Goal: Transaction & Acquisition: Purchase product/service

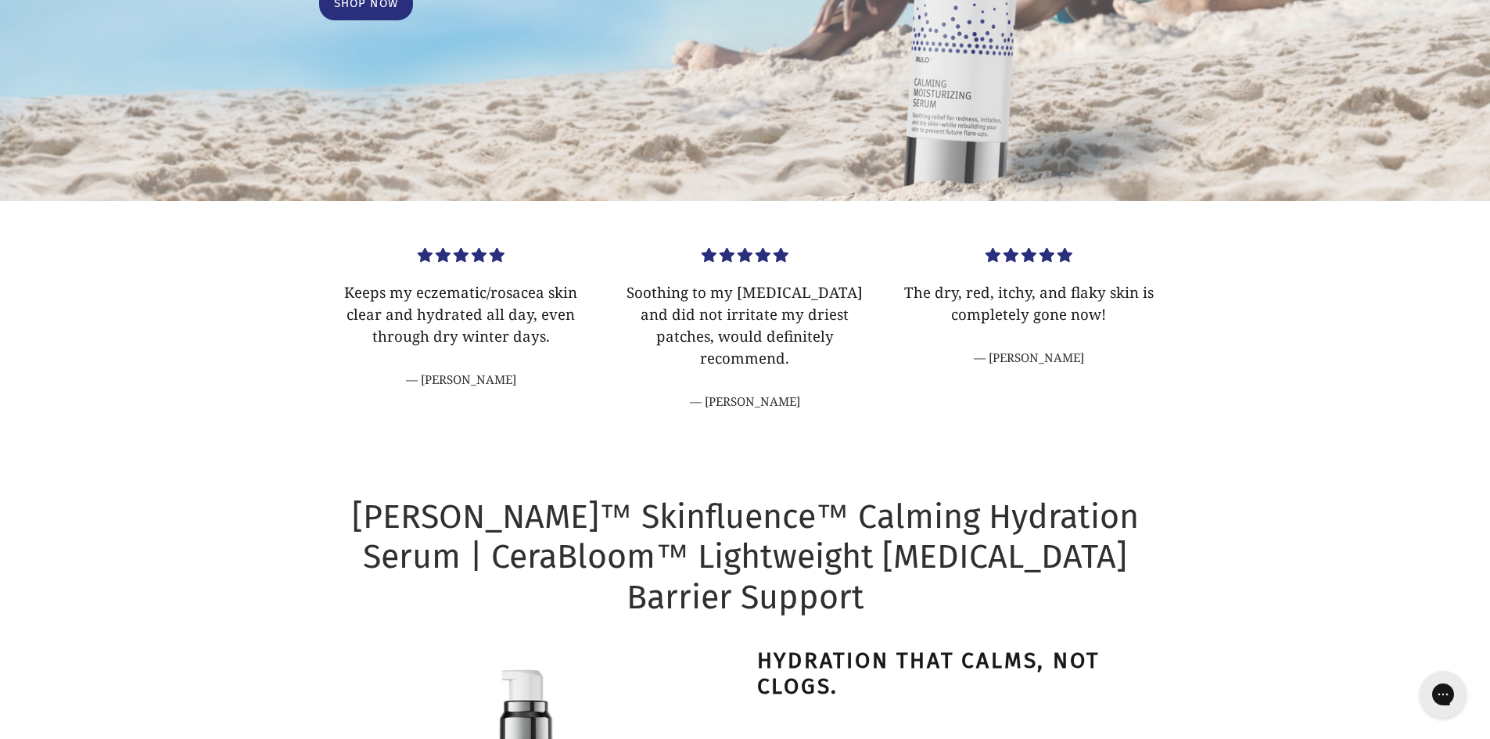
scroll to position [704, 0]
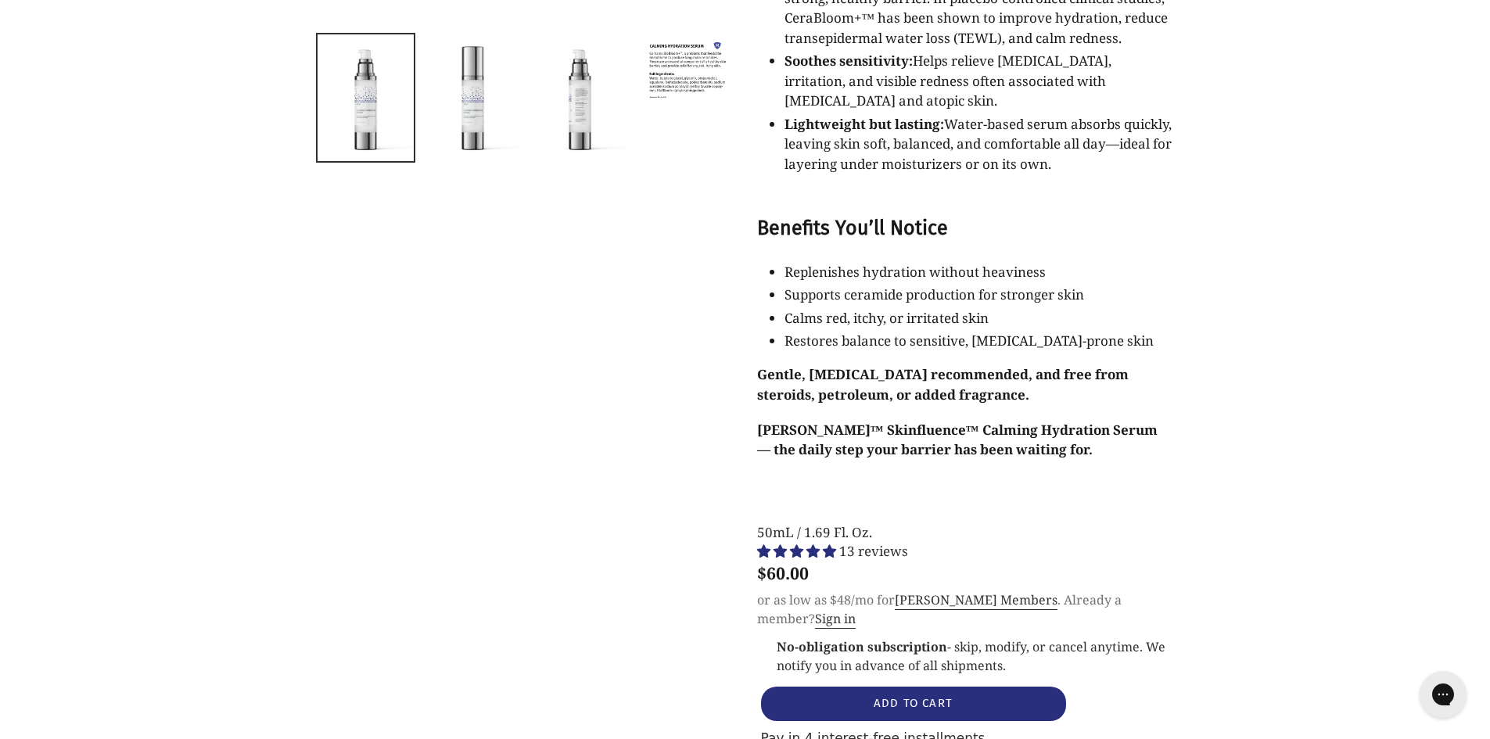
select select "most-helpful"
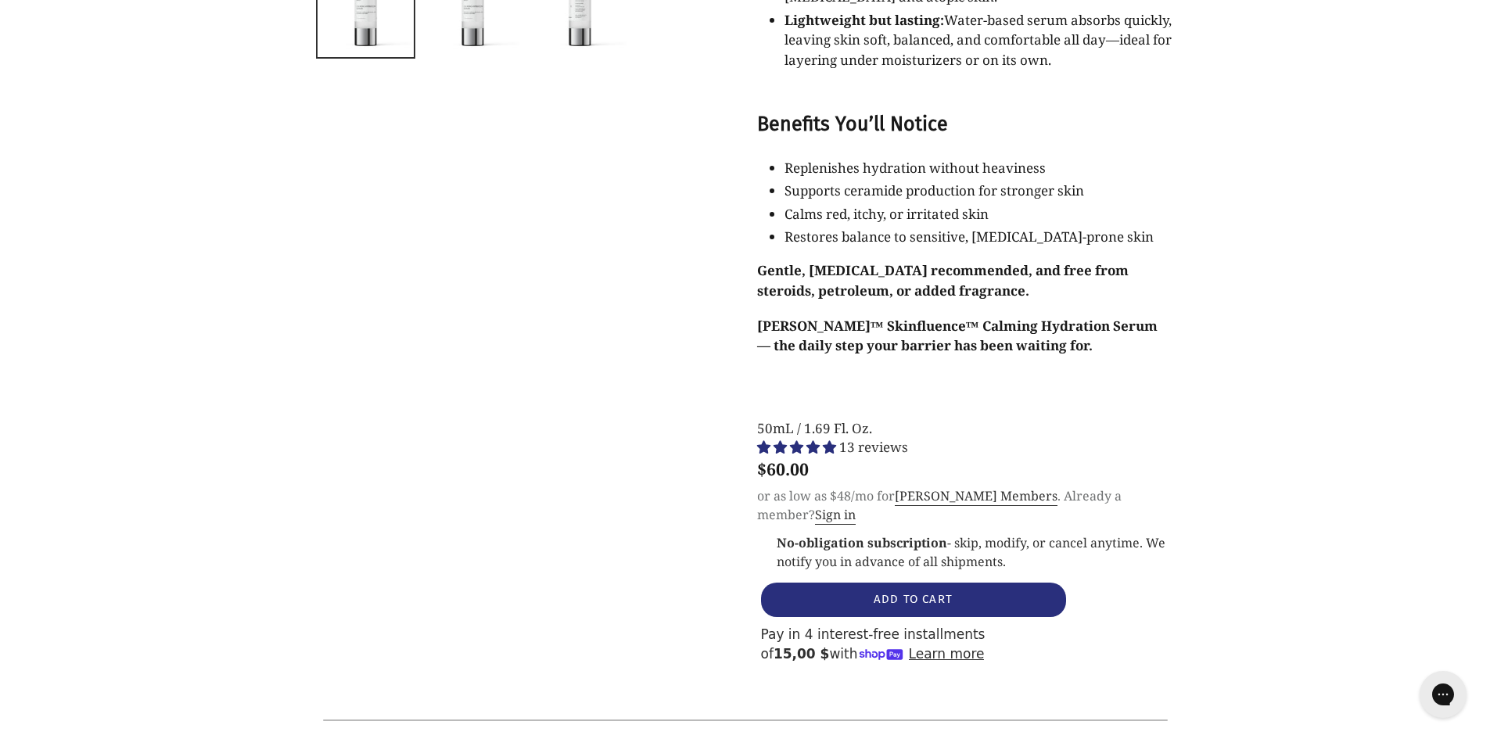
scroll to position [1643, 0]
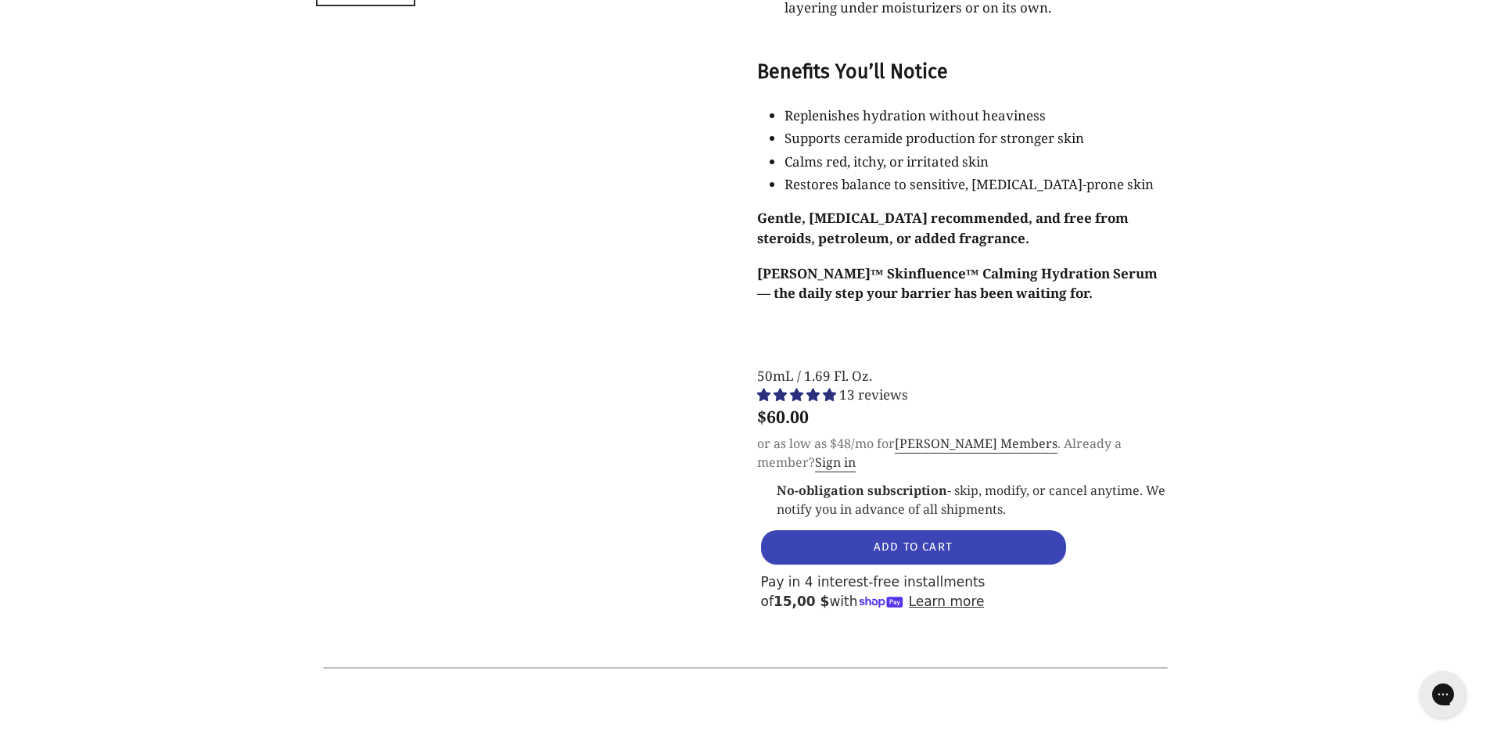
click at [969, 530] on button "ADD TO CART" at bounding box center [913, 547] width 305 height 34
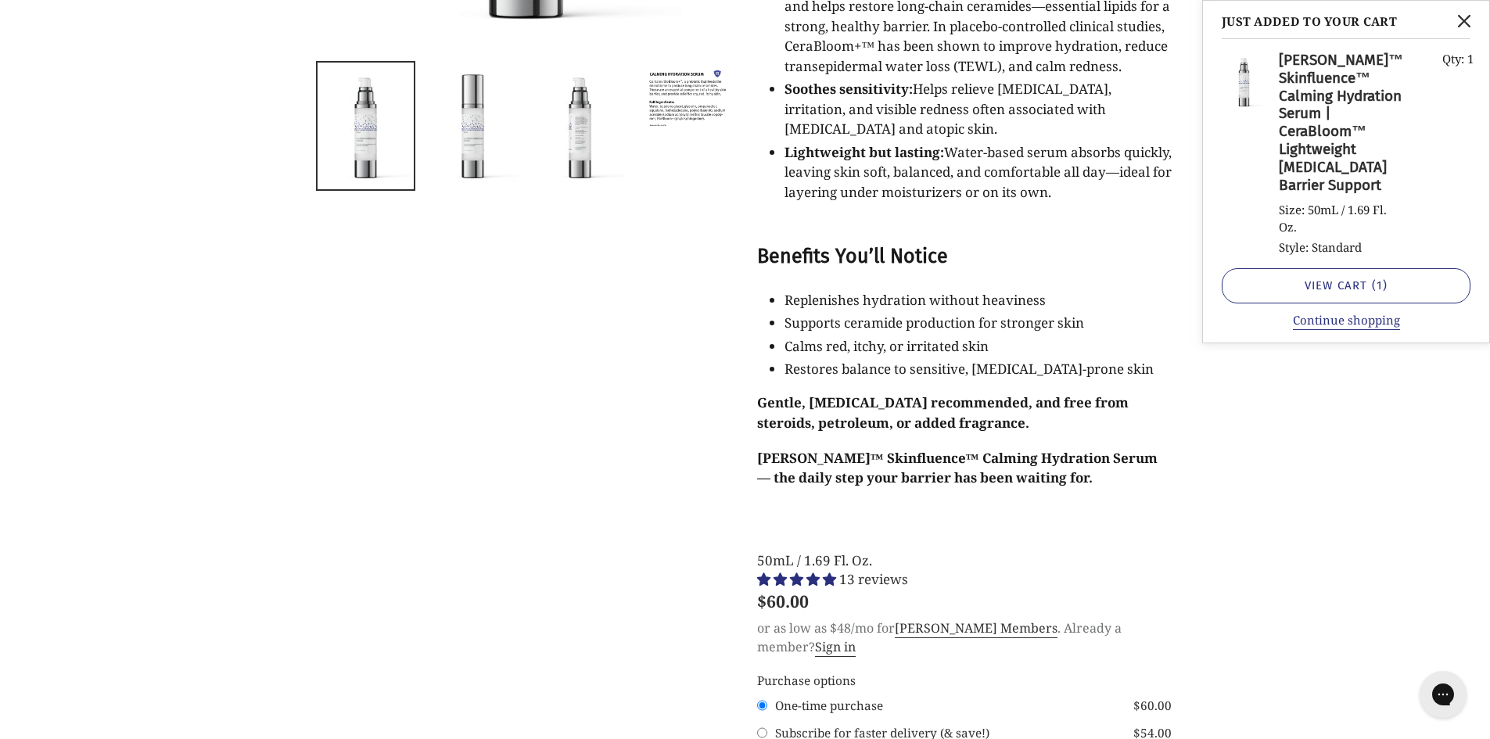
scroll to position [1564, 0]
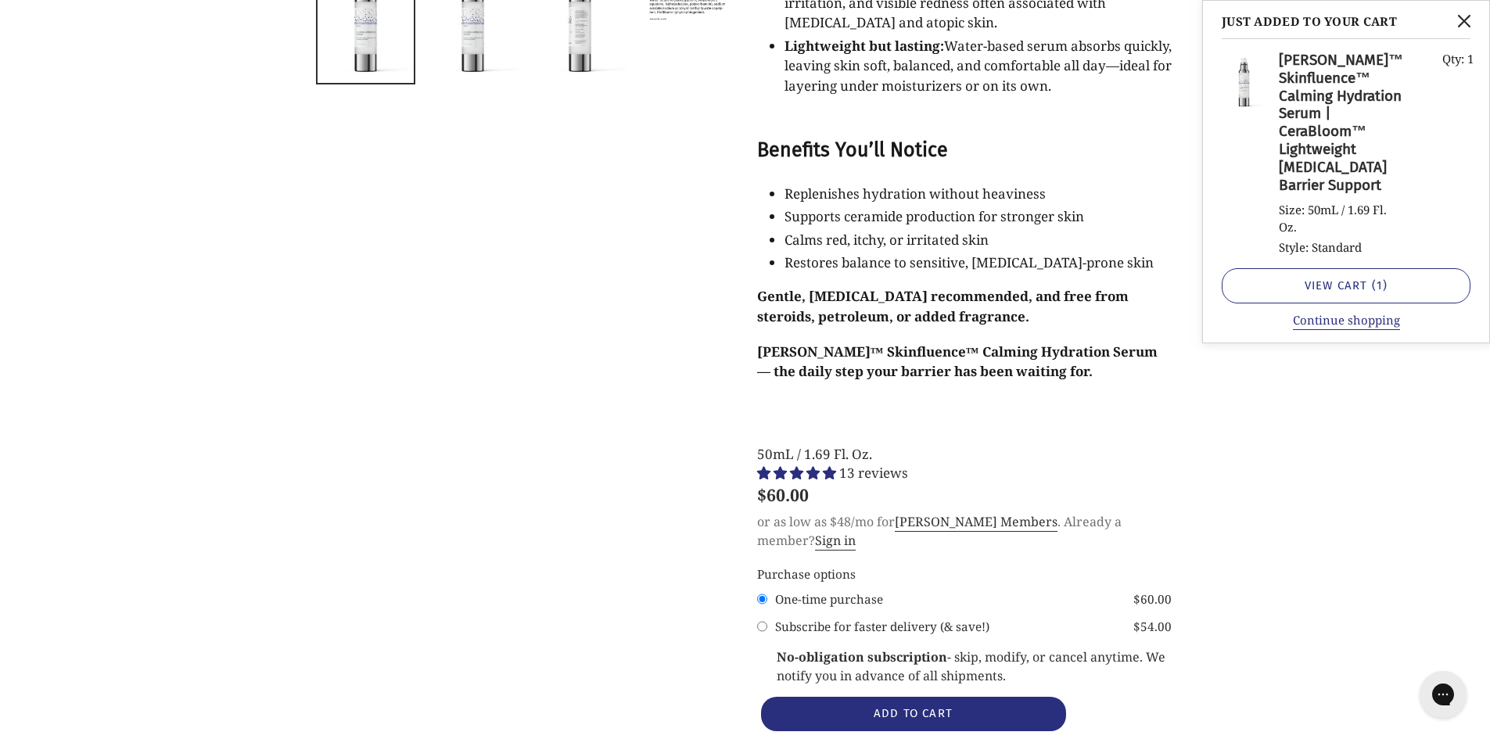
click at [783, 466] on span "5.00 stars" at bounding box center [782, 472] width 16 height 13
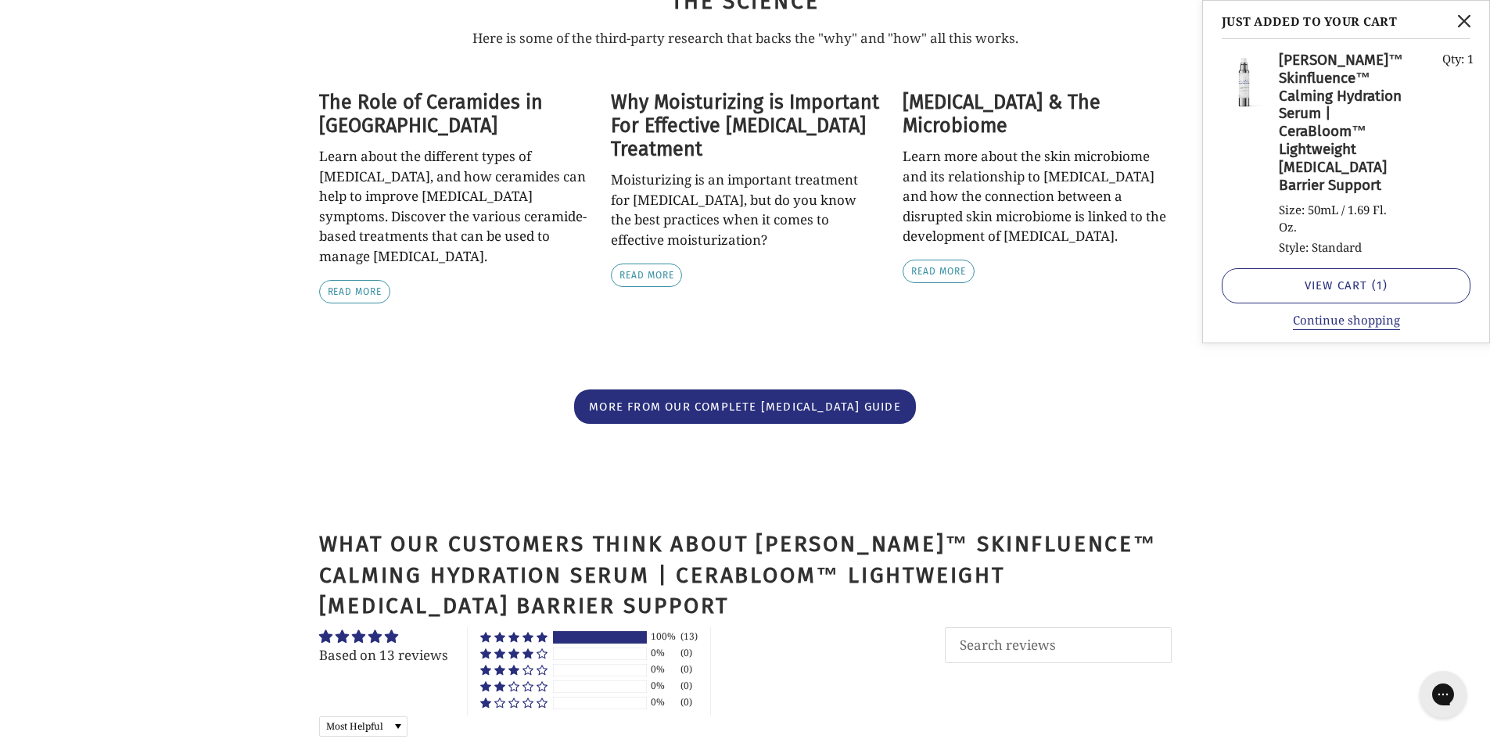
scroll to position [4670, 0]
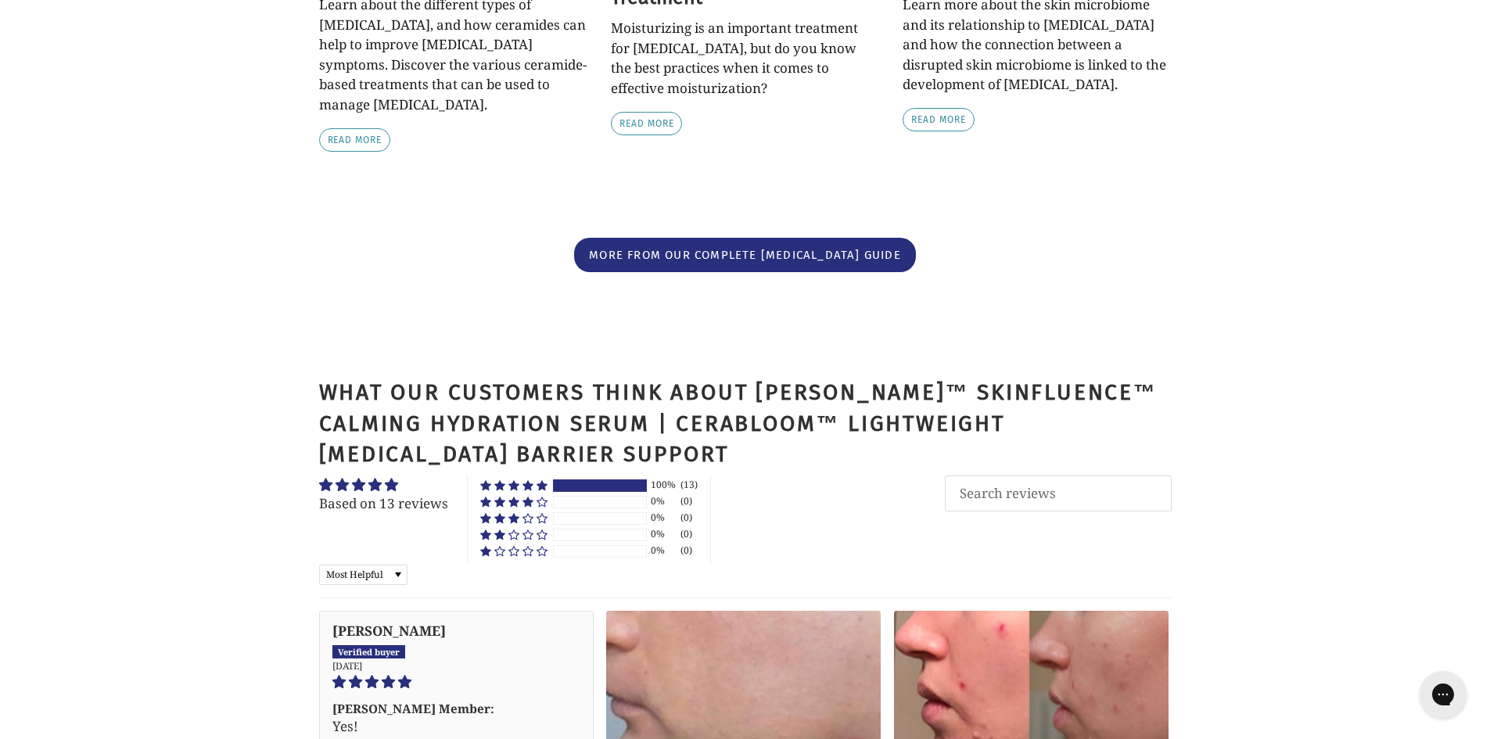
scroll to position [5061, 0]
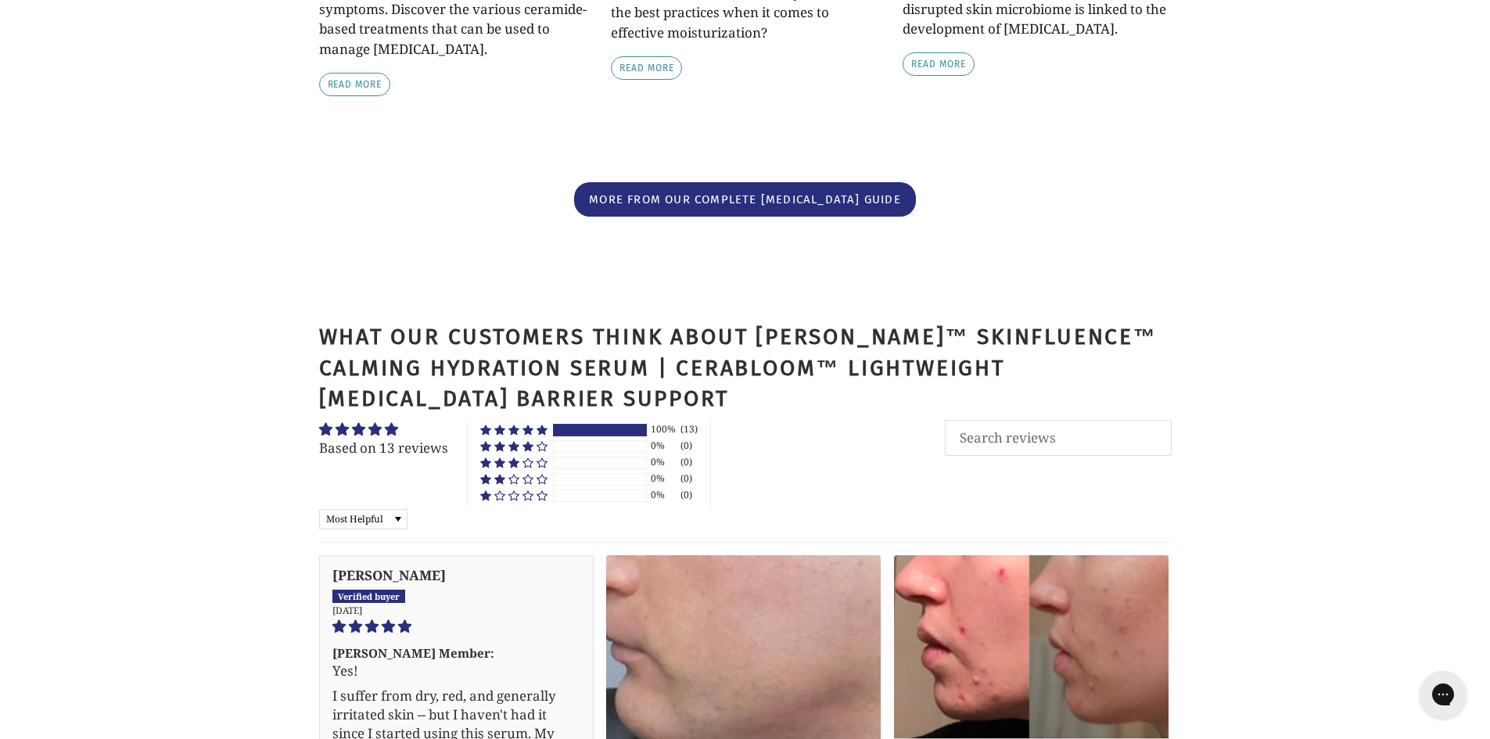
drag, startPoint x: 496, startPoint y: 422, endPoint x: 487, endPoint y: 418, distance: 10.2
